Goal: Use online tool/utility: Utilize a website feature to perform a specific function

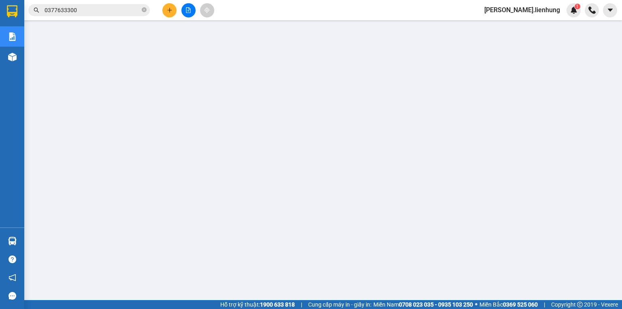
scroll to position [93, 0]
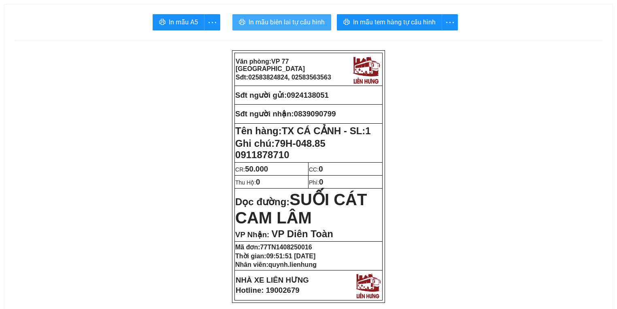
click at [284, 21] on span "In mẫu biên lai tự cấu hình" at bounding box center [287, 22] width 76 height 10
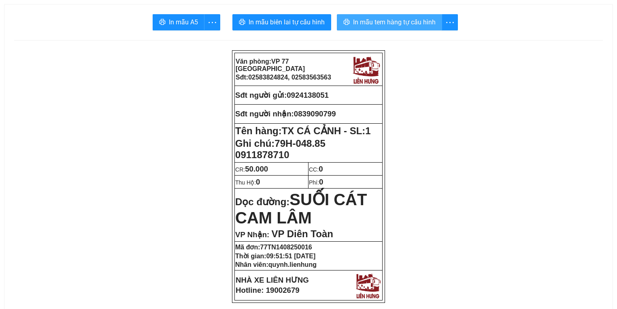
click at [386, 19] on span "In mẫu tem hàng tự cấu hình" at bounding box center [394, 22] width 83 height 10
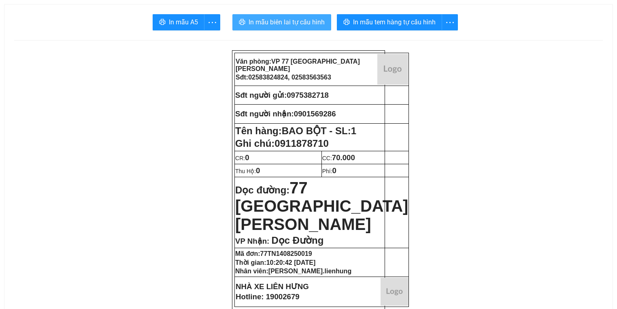
click at [307, 26] on span "In mẫu biên lai tự cấu hình" at bounding box center [287, 22] width 76 height 10
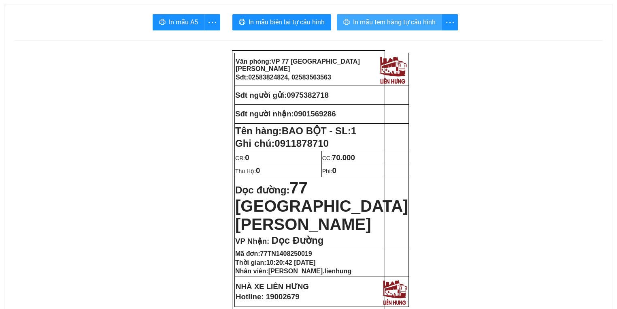
click at [390, 17] on span "In mẫu tem hàng tự cấu hình" at bounding box center [394, 22] width 83 height 10
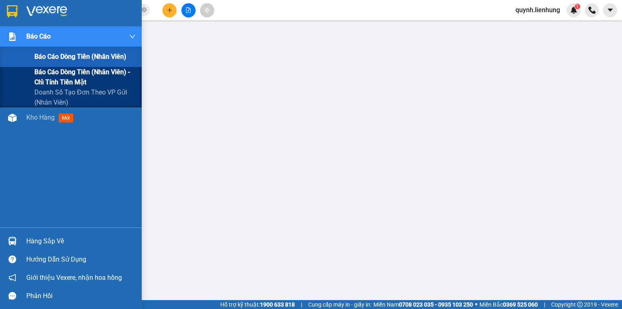
drag, startPoint x: 59, startPoint y: 58, endPoint x: 66, endPoint y: 83, distance: 26.0
click at [66, 83] on div "Báo cáo dòng tiền (nhân viên) Báo cáo dòng tiền (nhân viên) - chỉ tính tiền mặt…" at bounding box center [71, 77] width 142 height 61
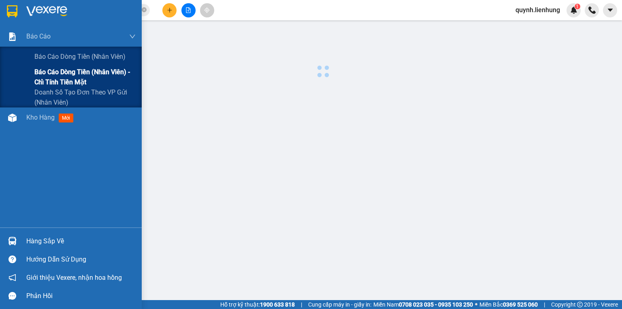
click at [66, 81] on span "Báo cáo dòng tiền (nhân viên) - chỉ tính tiền mặt" at bounding box center [84, 77] width 101 height 20
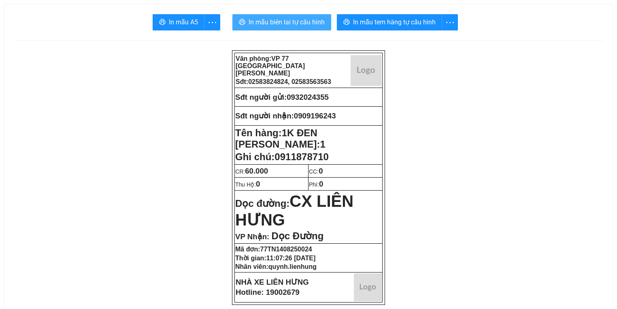
click at [310, 18] on span "In mẫu biên lai tự cấu hình" at bounding box center [287, 22] width 76 height 10
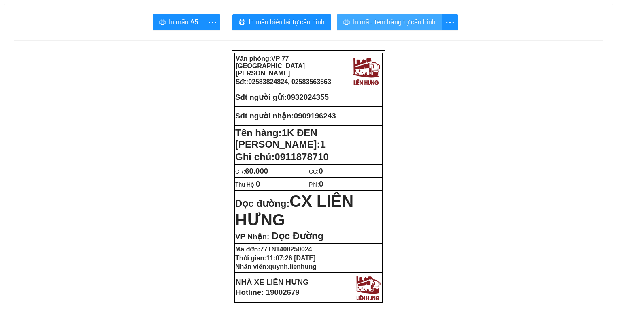
click at [401, 27] on span "In mẫu tem hàng tự cấu hình" at bounding box center [394, 22] width 83 height 10
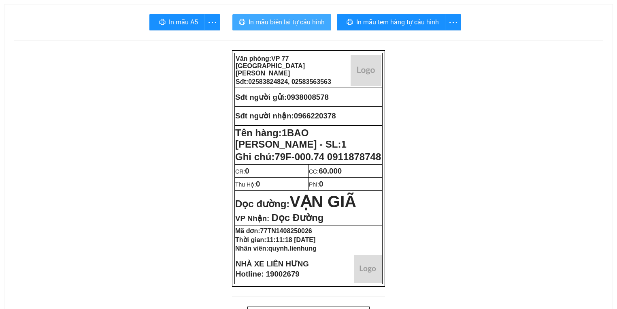
click at [319, 26] on span "In mẫu biên lai tự cấu hình" at bounding box center [287, 22] width 76 height 10
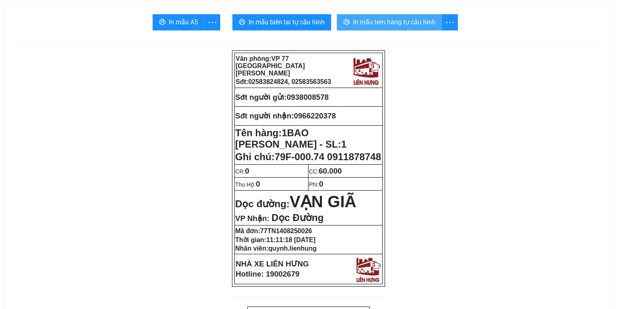
click at [360, 22] on span "In mẫu tem hàng tự cấu hình" at bounding box center [394, 22] width 83 height 10
